Goal: Complete application form

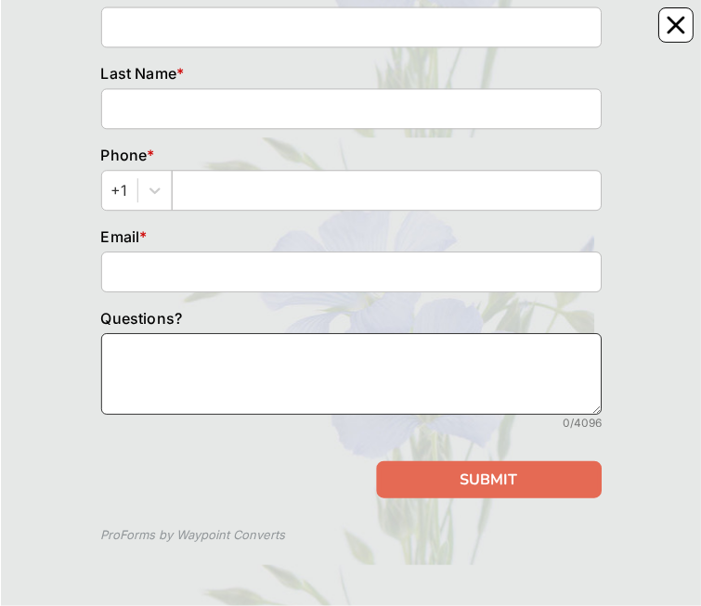
scroll to position [290, 0]
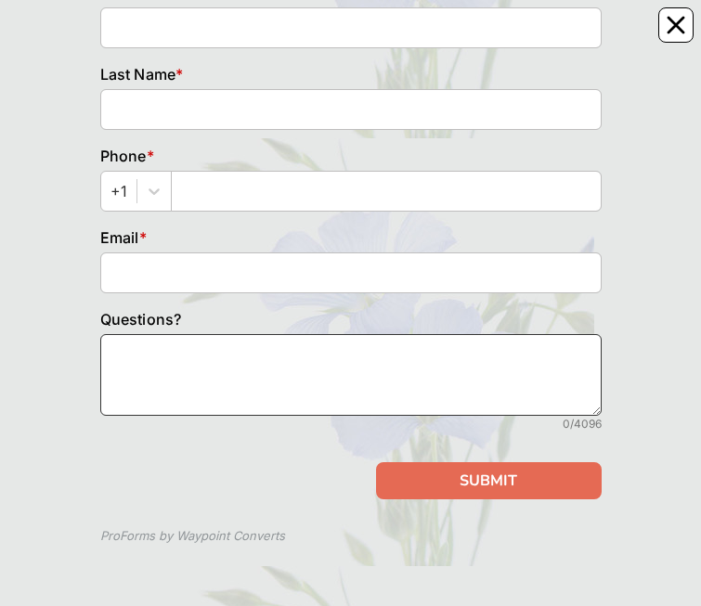
click at [340, 357] on textarea at bounding box center [350, 375] width 501 height 82
paste textarea "Residences at [GEOGRAPHIC_DATA]"
type textarea "Residences at [GEOGRAPHIC_DATA]"
click at [331, 357] on textarea "Residences at [GEOGRAPHIC_DATA]" at bounding box center [350, 375] width 501 height 82
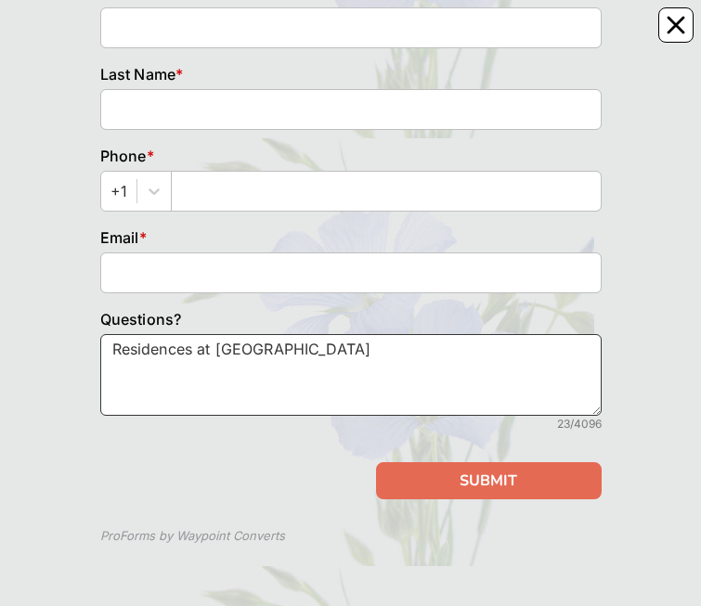
click at [331, 357] on textarea "Residences at [GEOGRAPHIC_DATA]" at bounding box center [350, 375] width 501 height 82
paste textarea "Hi [Name], I’m an MBA student researching how senior care professionals keep re…"
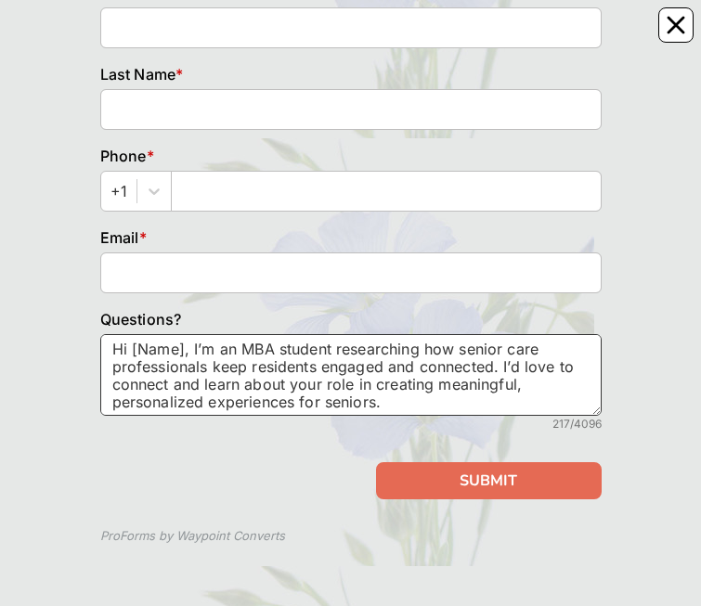
click at [181, 353] on textarea "Hi [Name], I’m an MBA student researching how senior care professionals keep re…" at bounding box center [350, 375] width 501 height 82
click at [189, 354] on textarea "Hi [Name], I’m an MBA student researching how senior care professionals keep re…" at bounding box center [350, 375] width 501 height 82
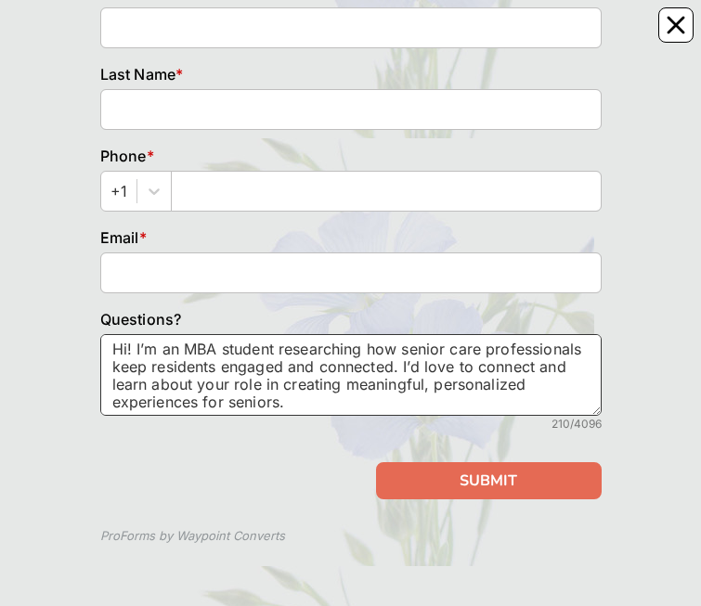
click at [238, 389] on textarea "Hi! I’m an MBA student researching how senior care professionals keep residents…" at bounding box center [350, 375] width 501 height 82
click at [234, 388] on textarea "Hi! I’m an MBA student researching how senior care professionals keep residents…" at bounding box center [350, 375] width 501 height 82
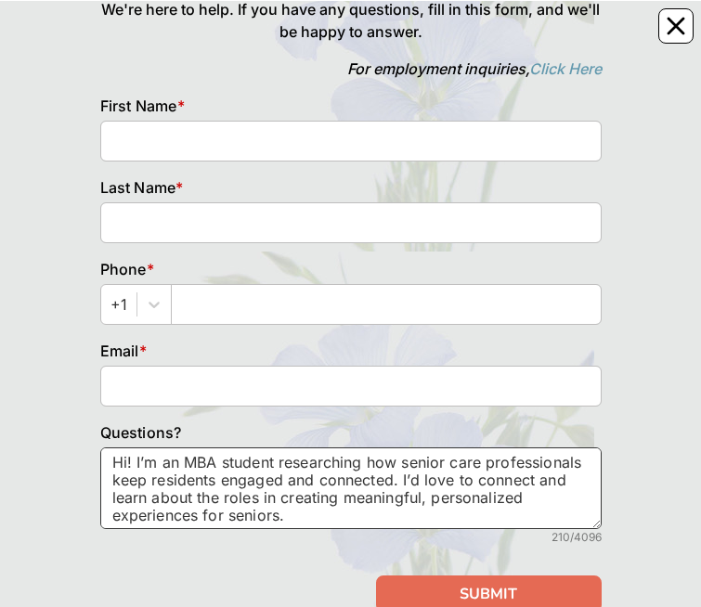
scroll to position [151, 0]
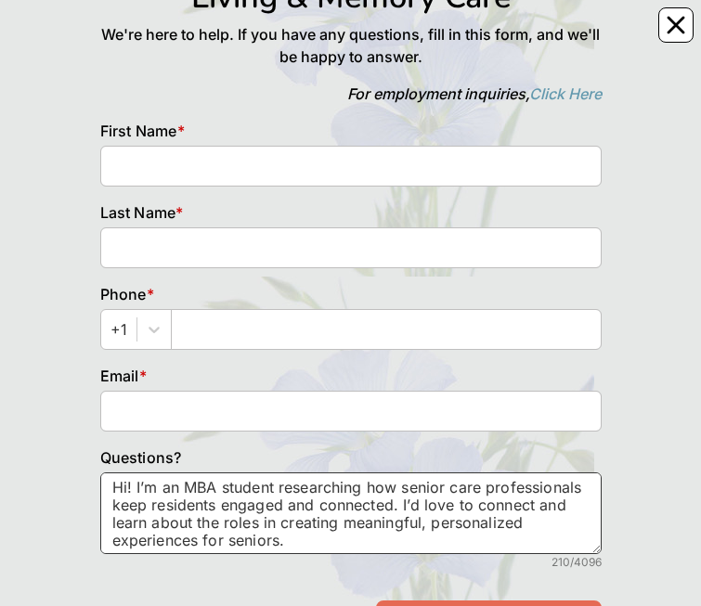
type textarea "Hi! I’m an MBA student researching how senior care professionals keep residents…"
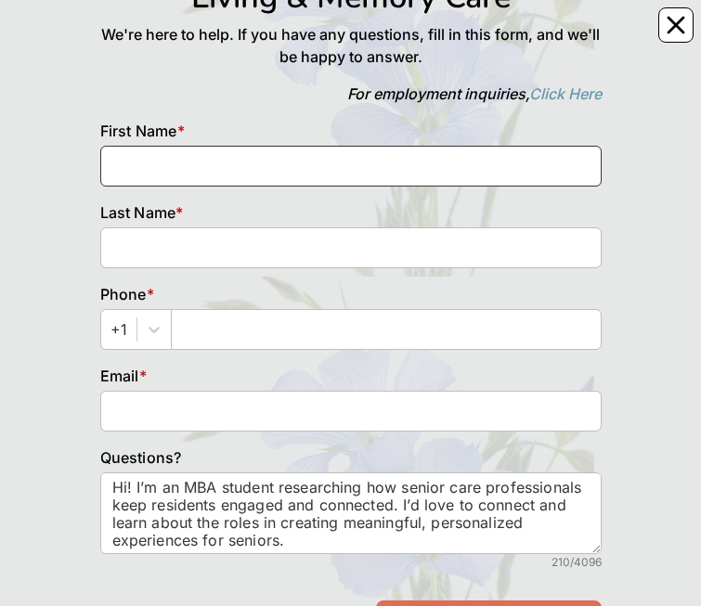
click at [266, 170] on input at bounding box center [350, 166] width 501 height 41
type input "[PERSON_NAME]"
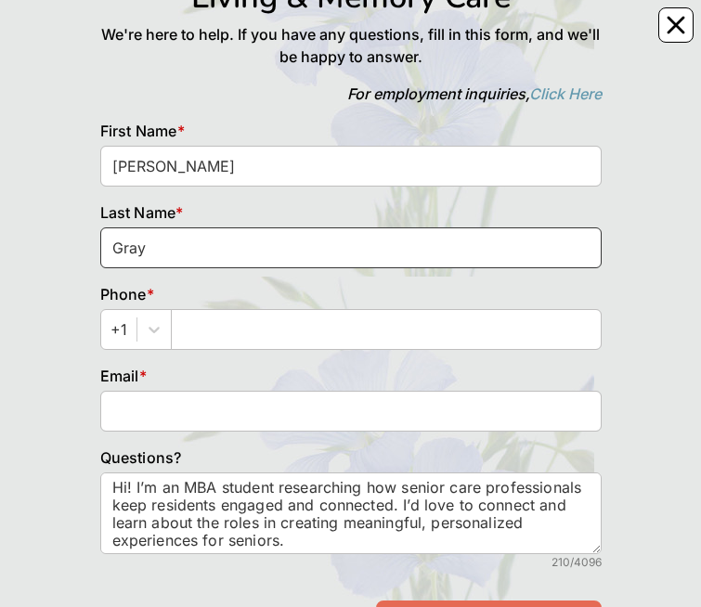
type input "Gray"
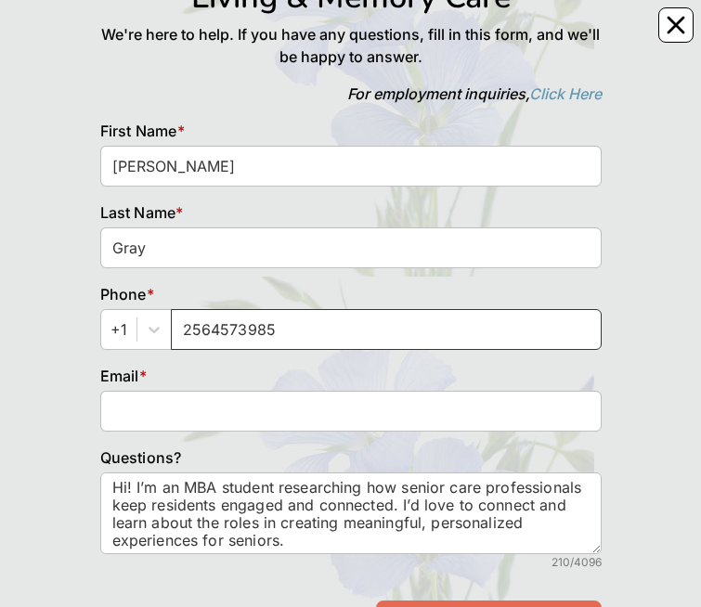
type input "2564573985"
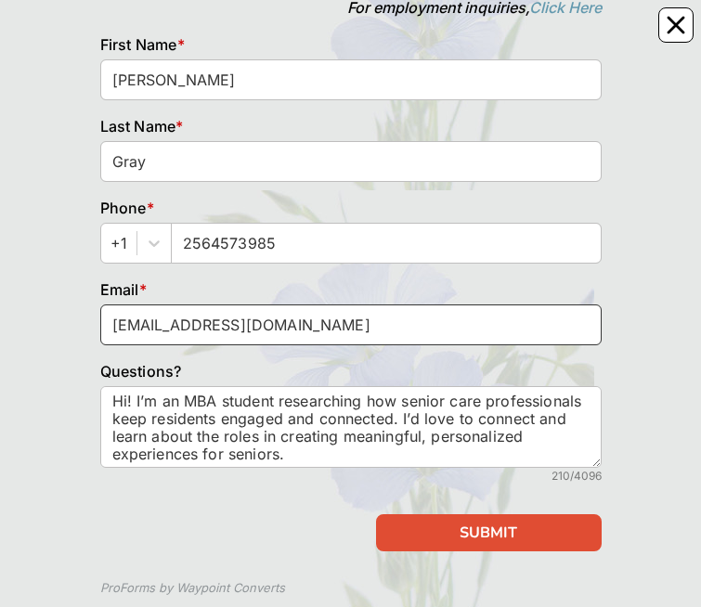
scroll to position [240, 0]
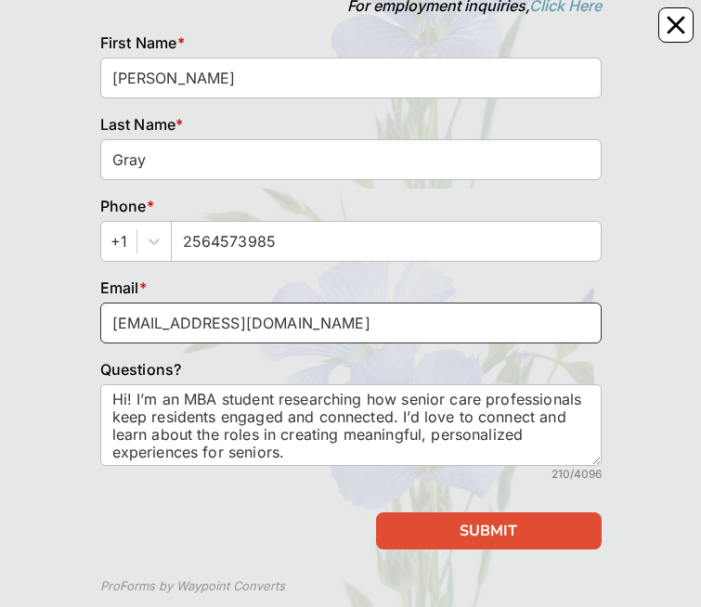
type input "[EMAIL_ADDRESS][DOMAIN_NAME]"
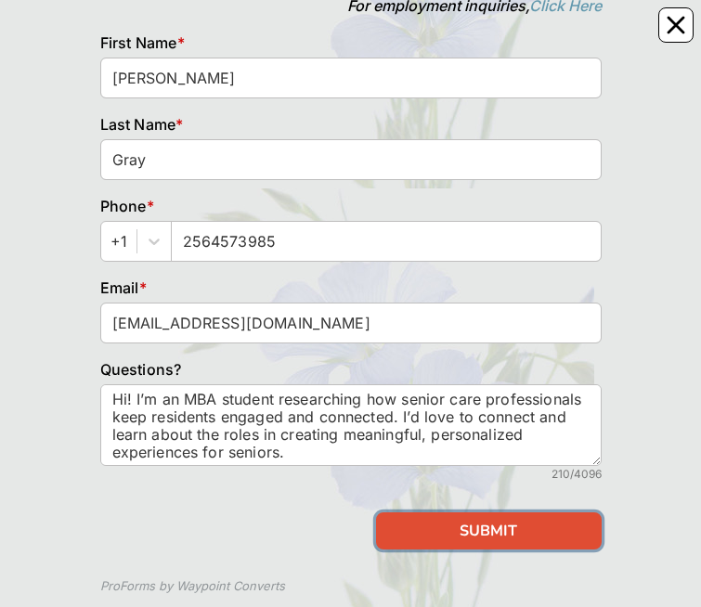
click at [470, 513] on button "SUBMIT" at bounding box center [489, 531] width 226 height 37
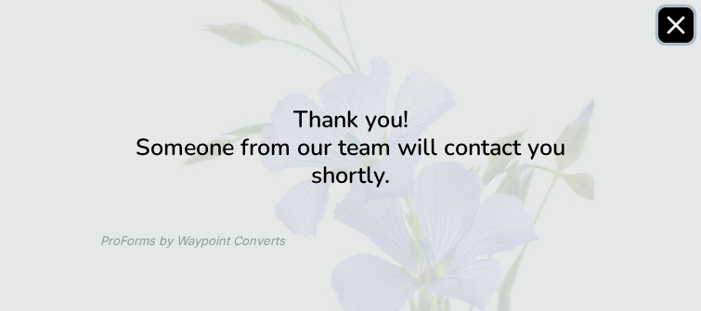
click at [684, 22] on icon "Close" at bounding box center [676, 25] width 19 height 19
